Goal: Use online tool/utility: Utilize a website feature to perform a specific function

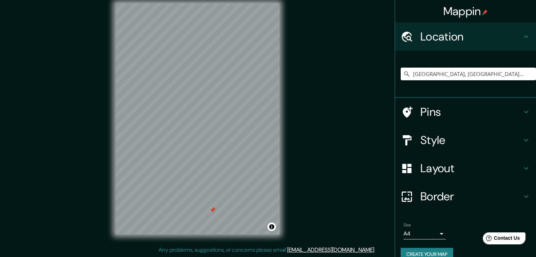
scroll to position [12, 0]
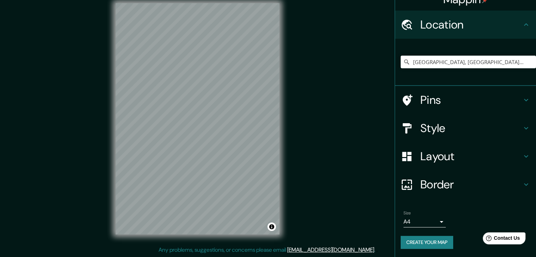
click at [447, 166] on div "Layout" at bounding box center [465, 156] width 141 height 28
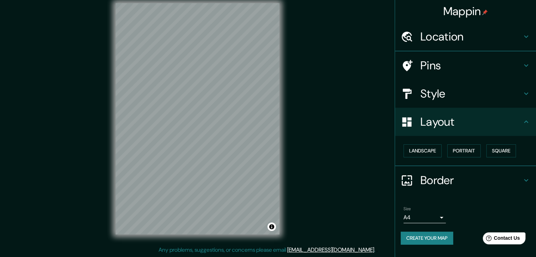
scroll to position [0, 0]
click at [433, 149] on button "Landscape" at bounding box center [422, 150] width 38 height 13
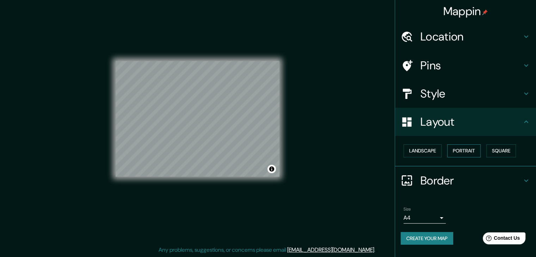
click at [463, 155] on button "Portrait" at bounding box center [463, 150] width 33 height 13
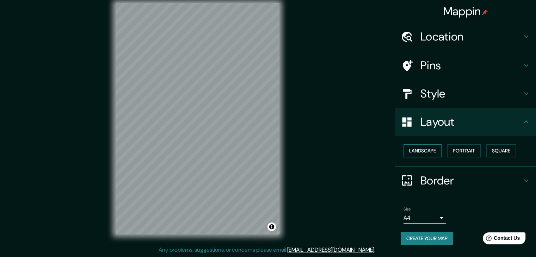
click at [430, 150] on button "Landscape" at bounding box center [422, 150] width 38 height 13
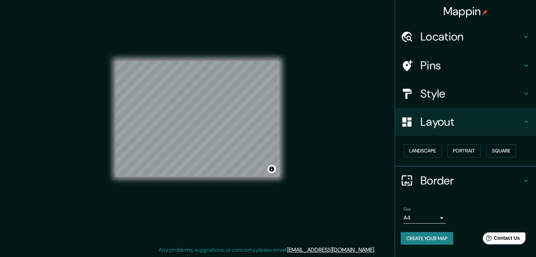
click at [469, 174] on h4 "Border" at bounding box center [470, 181] width 101 height 14
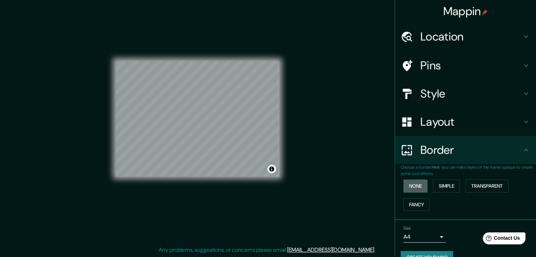
click at [418, 188] on button "None" at bounding box center [415, 186] width 24 height 13
click at [442, 187] on button "Simple" at bounding box center [446, 186] width 27 height 13
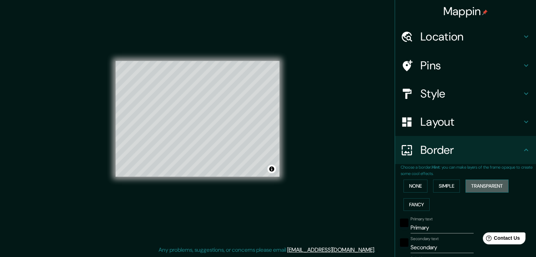
click at [472, 187] on button "Transparent" at bounding box center [486, 186] width 43 height 13
click at [418, 207] on button "Fancy" at bounding box center [416, 204] width 26 height 13
click at [406, 191] on button "None" at bounding box center [415, 186] width 24 height 13
